Goal: Transaction & Acquisition: Purchase product/service

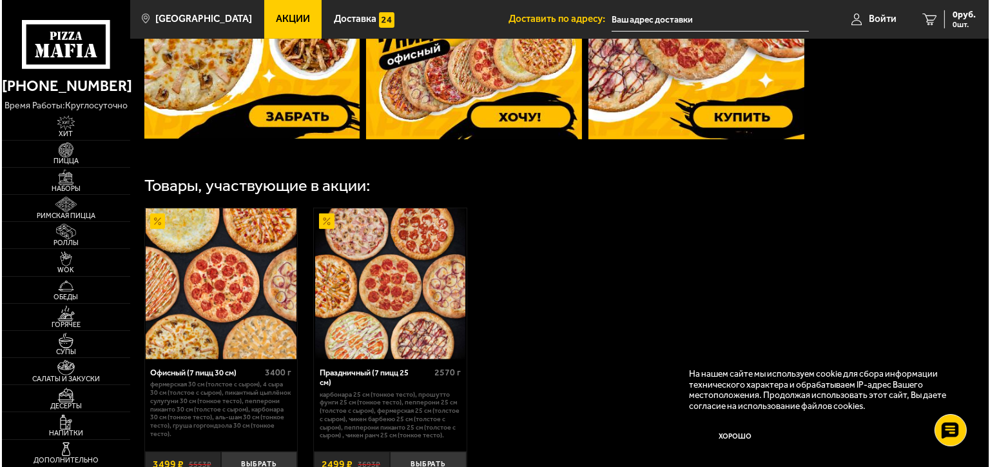
scroll to position [644, 0]
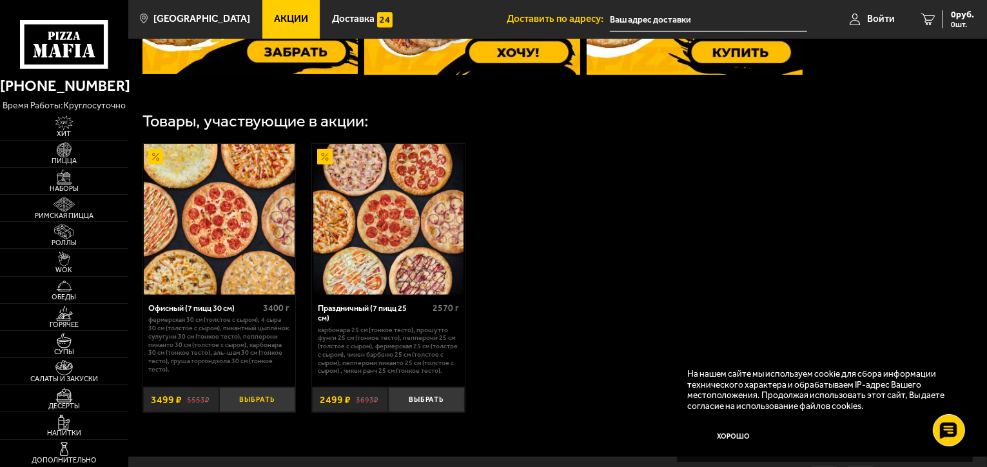
click at [260, 398] on button "Выбрать" at bounding box center [257, 399] width 76 height 25
click at [279, 404] on button "+" at bounding box center [282, 399] width 25 height 25
click at [227, 237] on img at bounding box center [219, 219] width 151 height 151
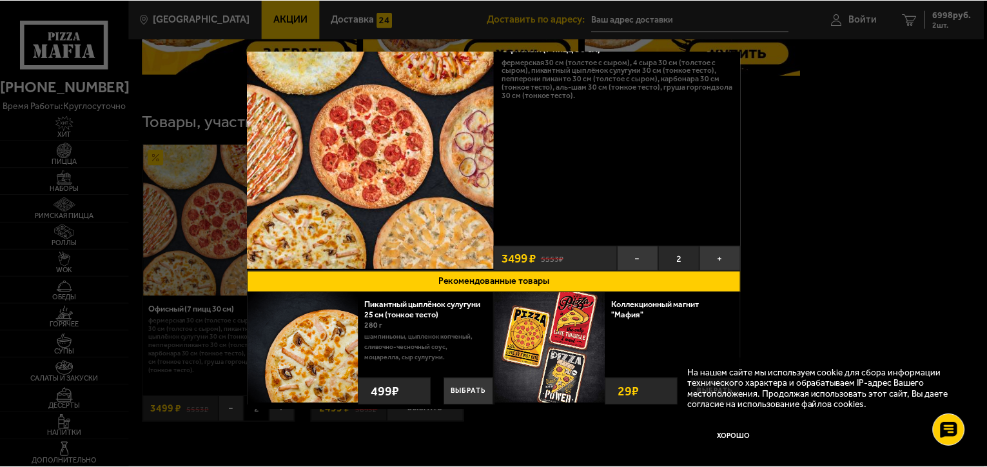
scroll to position [0, 0]
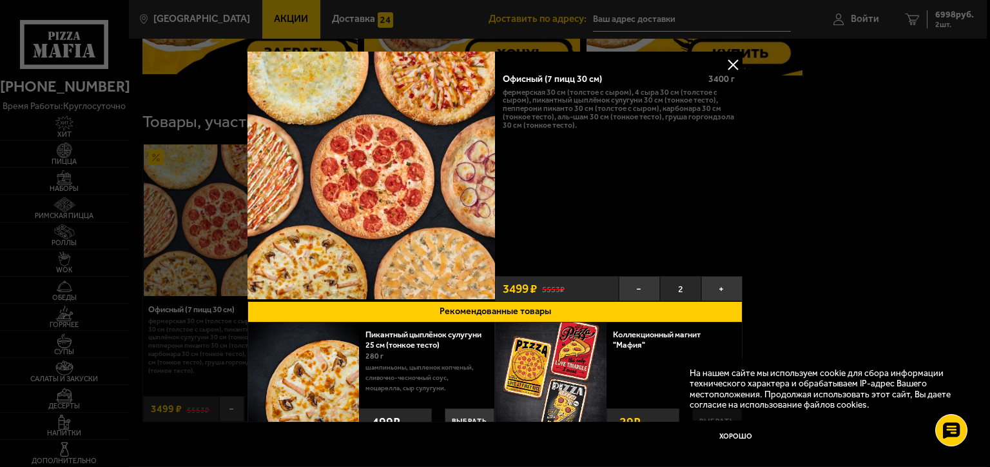
click at [227, 443] on div at bounding box center [495, 233] width 990 height 467
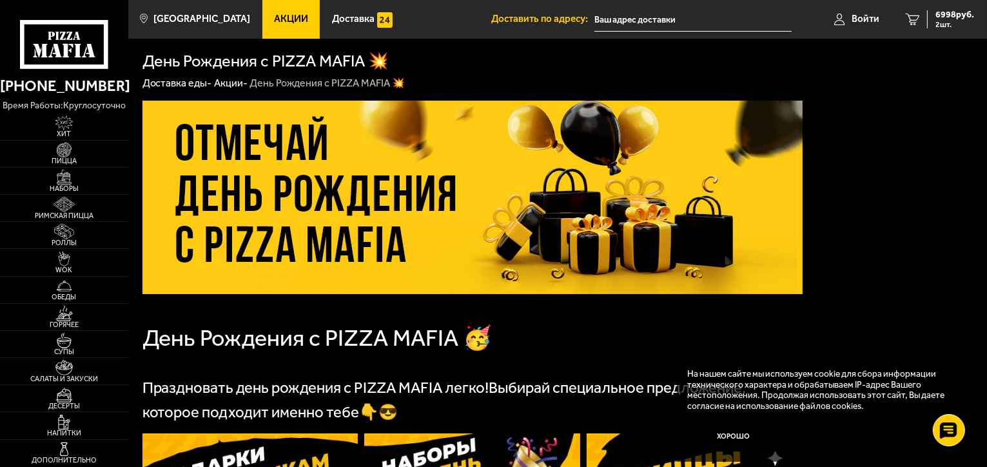
scroll to position [129, 0]
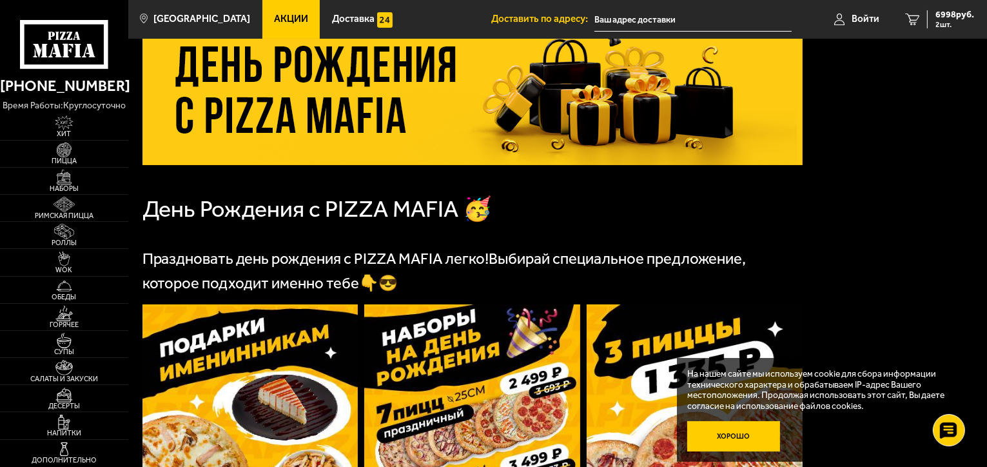
click at [728, 449] on button "Хорошо" at bounding box center [733, 436] width 93 height 31
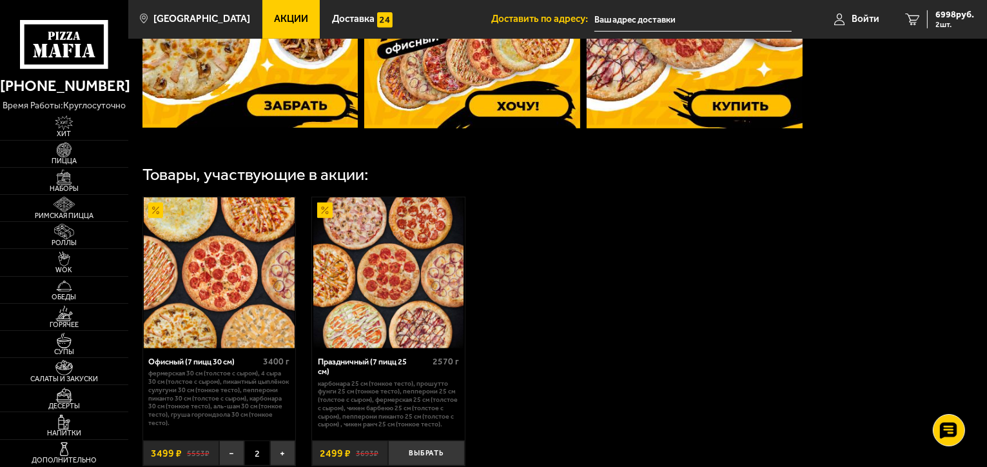
scroll to position [655, 0]
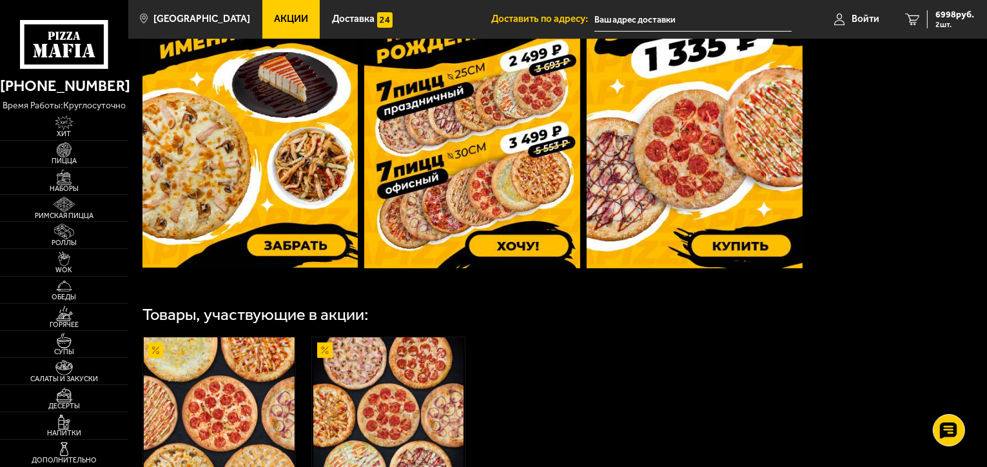
scroll to position [580, 0]
